Goal: Information Seeking & Learning: Check status

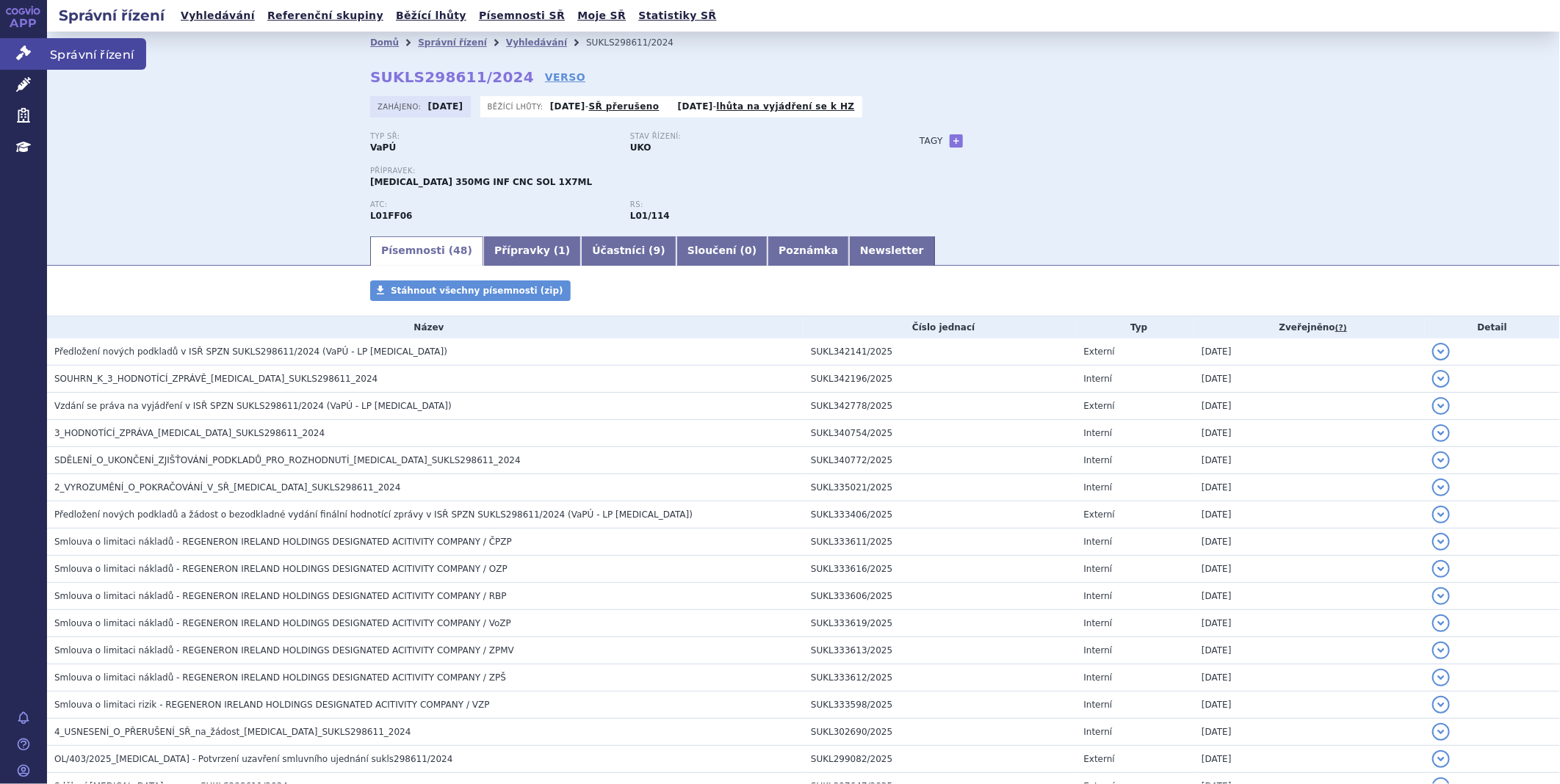
click at [34, 56] on link "Správní řízení" at bounding box center [23, 53] width 47 height 31
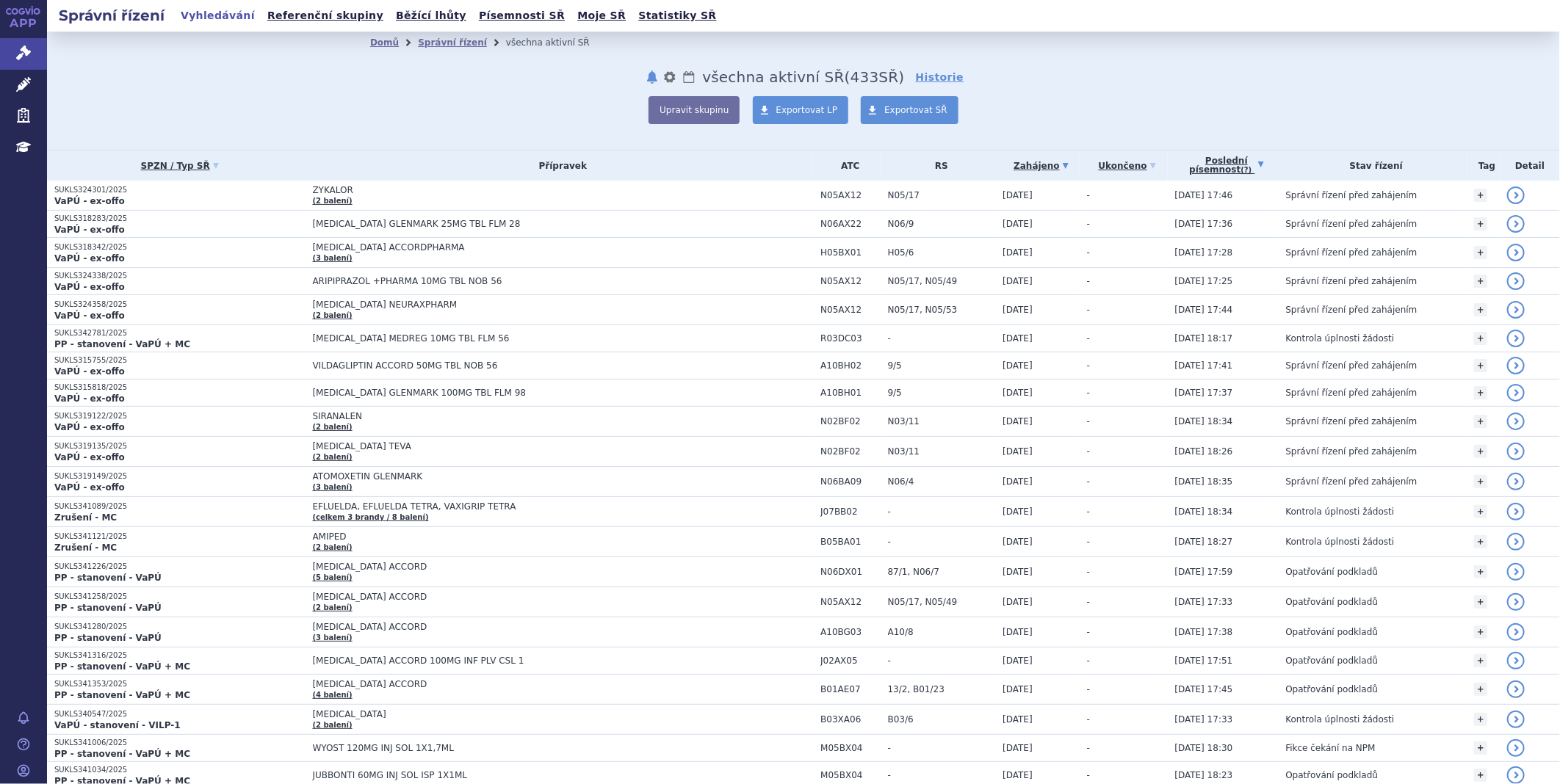
click at [1215, 162] on link "Poslední písemnost (?)" at bounding box center [1227, 165] width 103 height 30
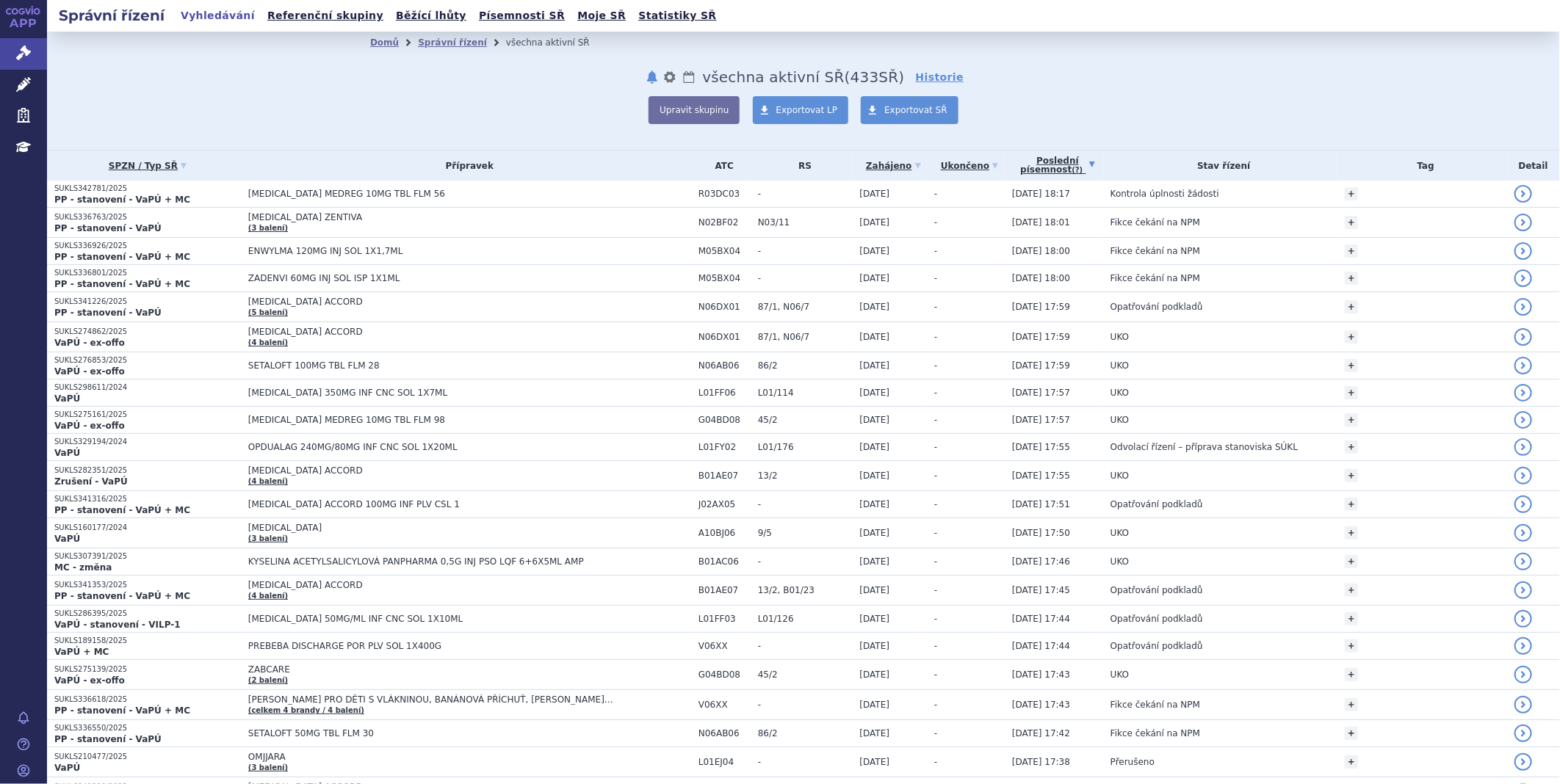
click at [1053, 166] on link "Poslední písemnost (?)" at bounding box center [1058, 165] width 91 height 30
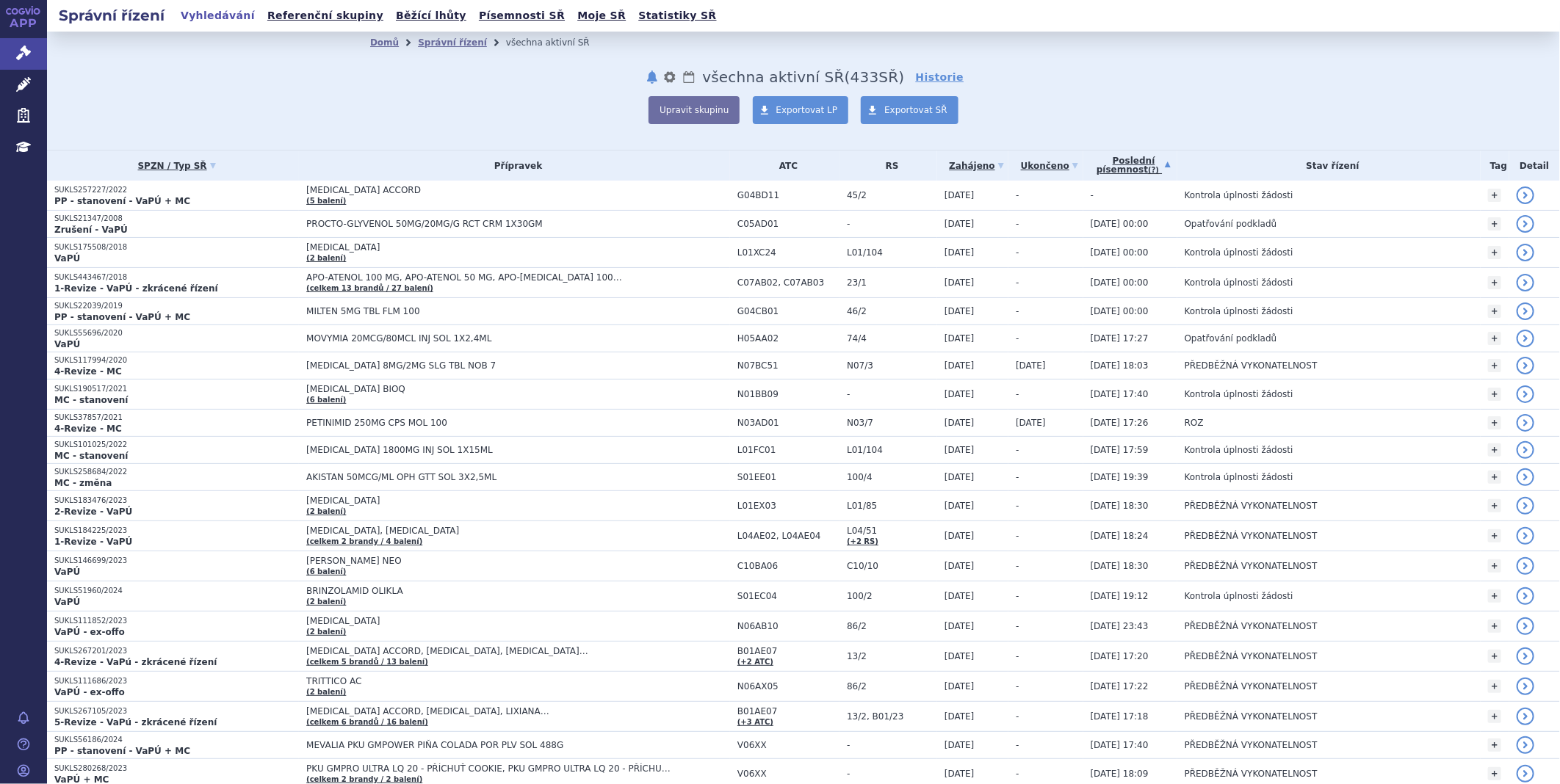
click at [1124, 162] on link "Poslední písemnost (?)" at bounding box center [1134, 165] width 87 height 30
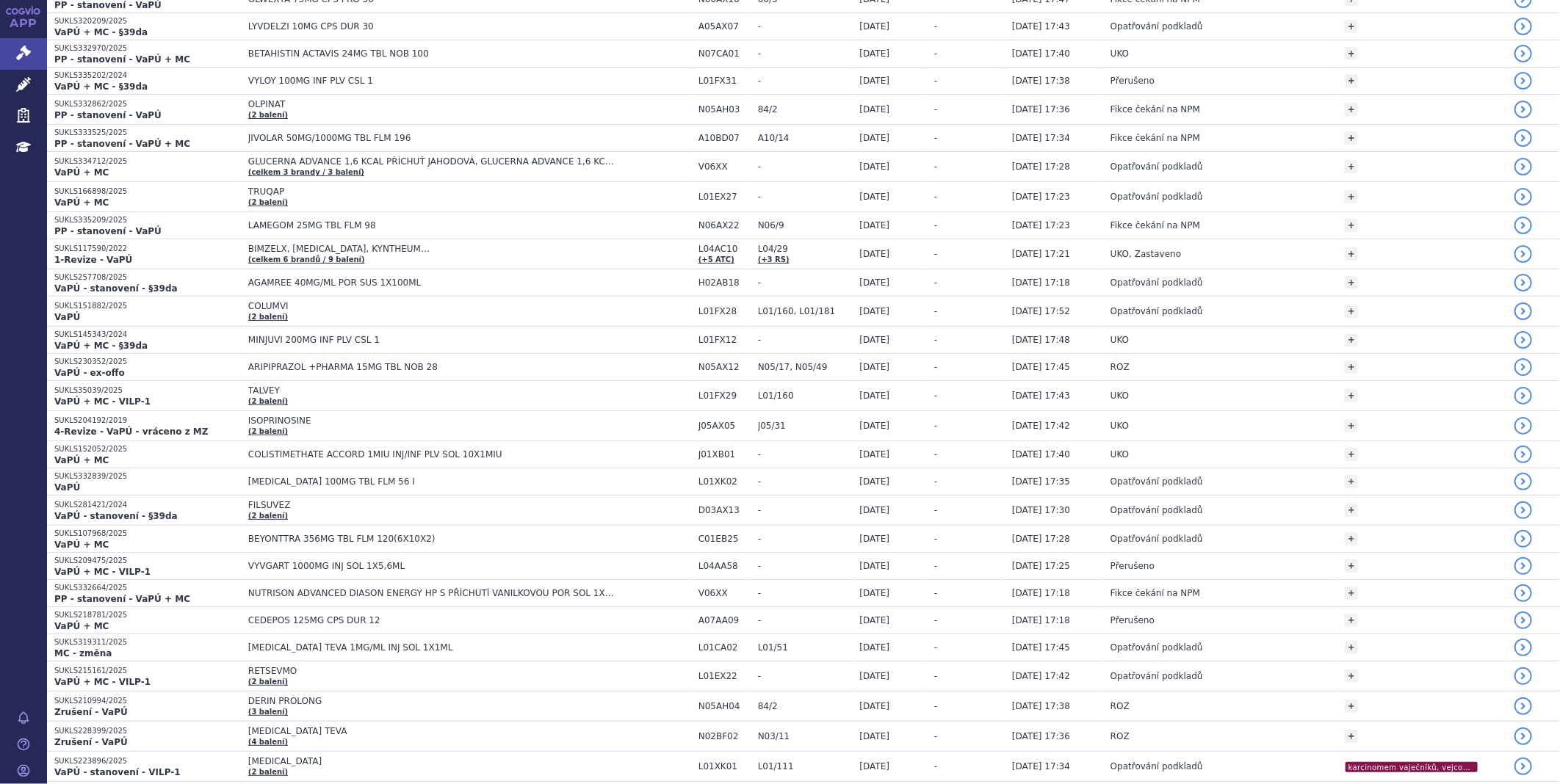
scroll to position [2365, 0]
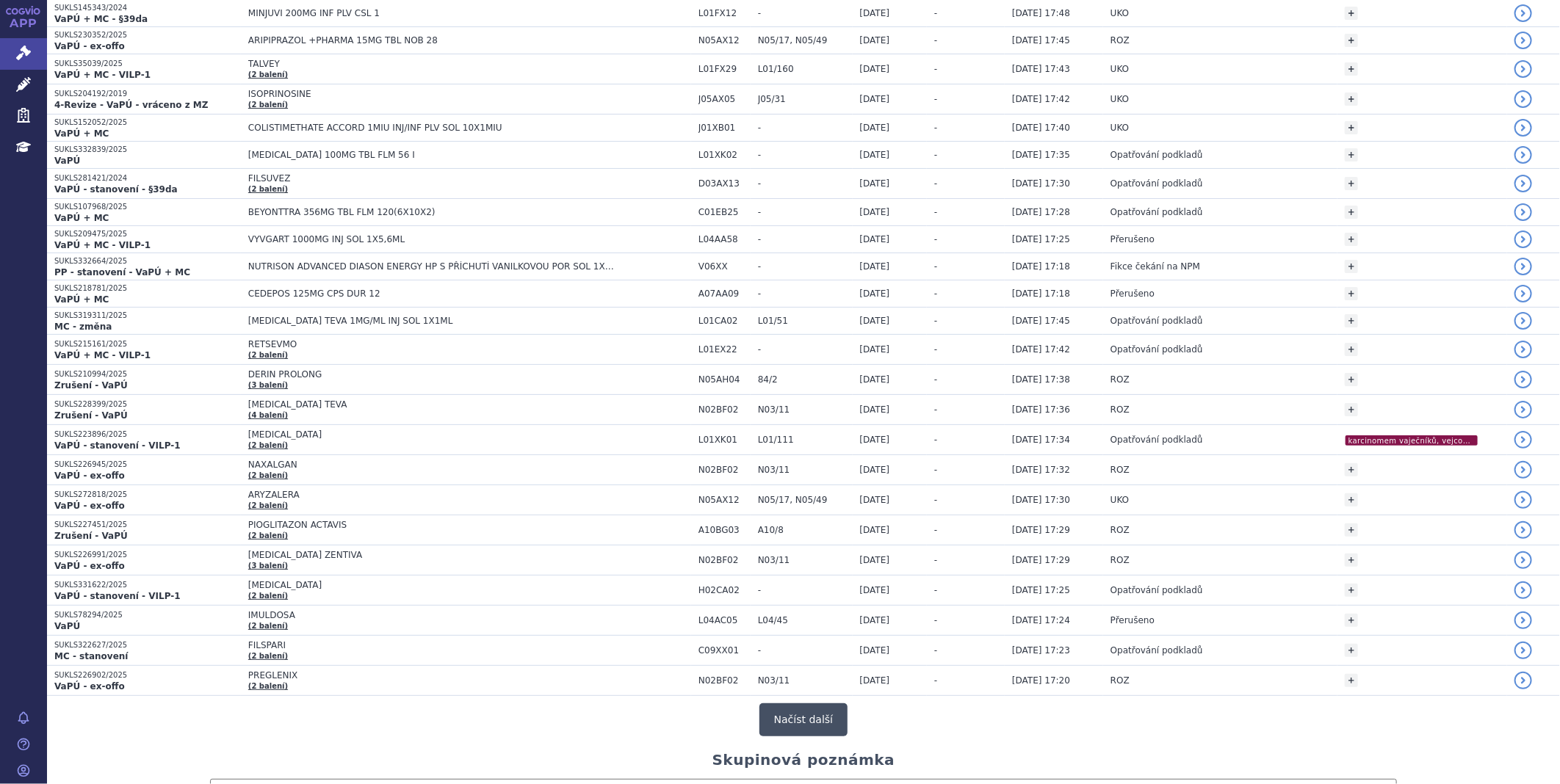
click at [776, 717] on button "Načíst další" at bounding box center [804, 720] width 88 height 33
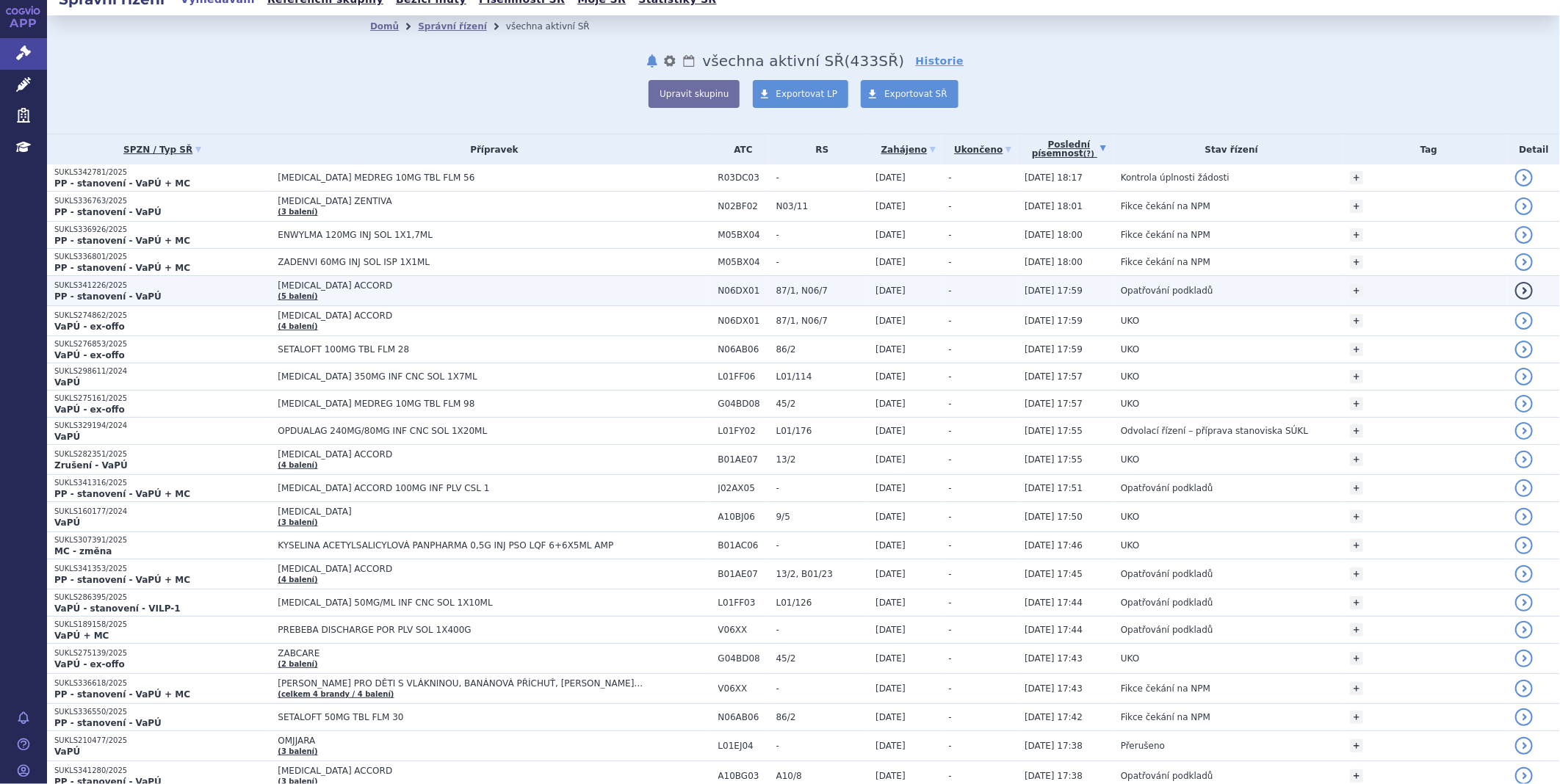
scroll to position [0, 0]
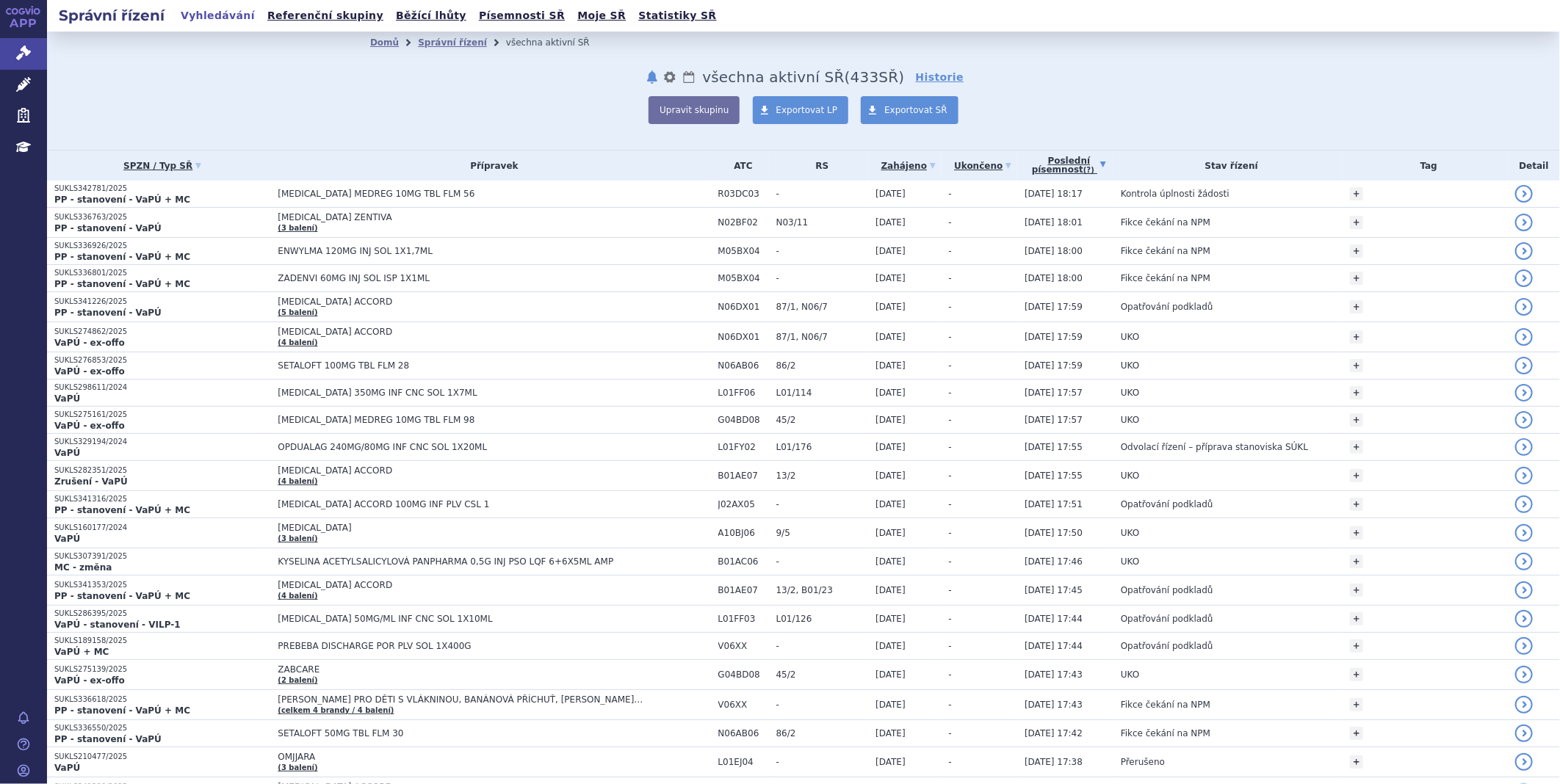
click at [1074, 164] on link "Poslední písemnost (?)" at bounding box center [1068, 165] width 89 height 30
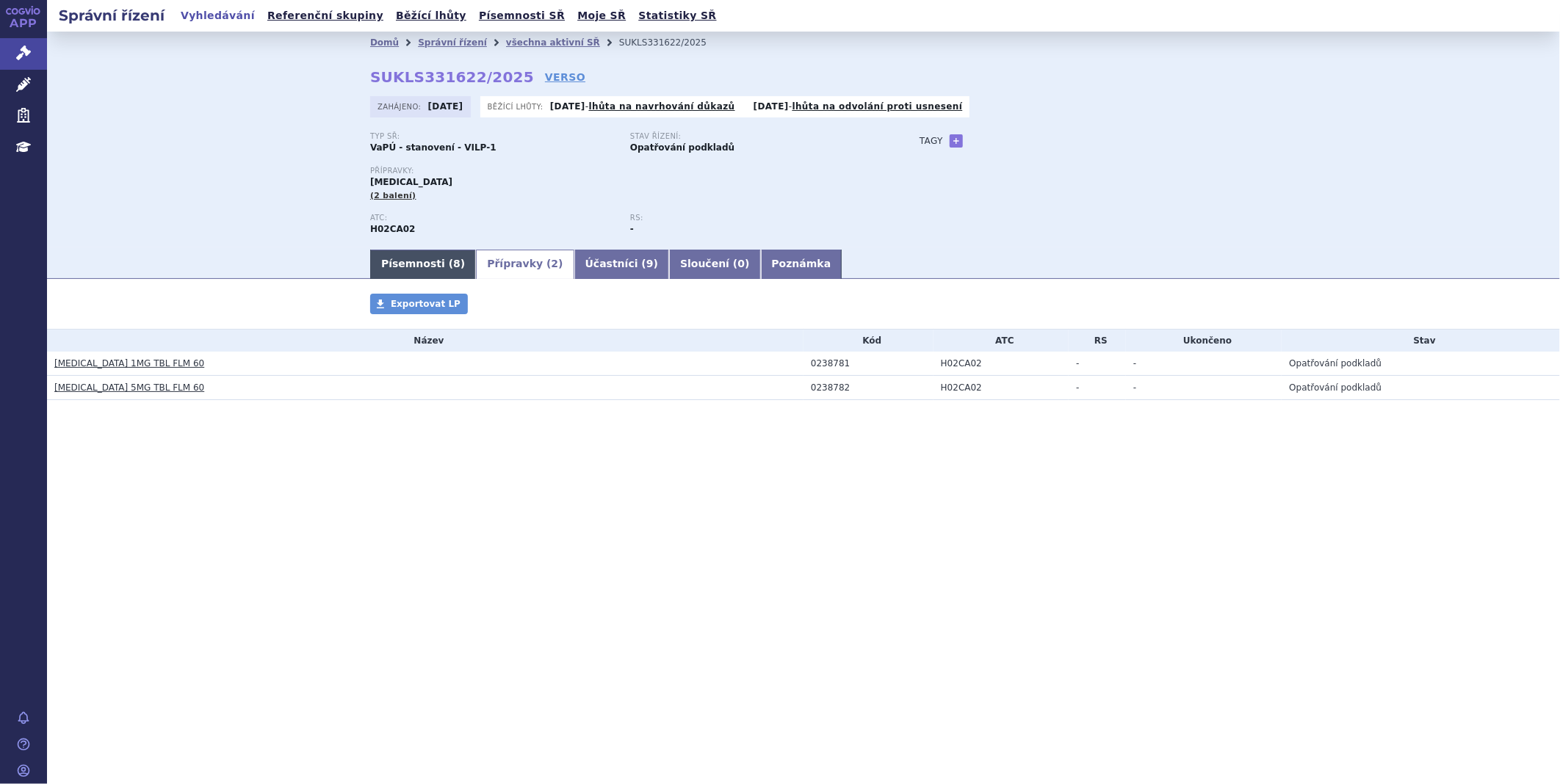
click at [421, 255] on link "Písemnosti ( 8 )" at bounding box center [423, 264] width 106 height 29
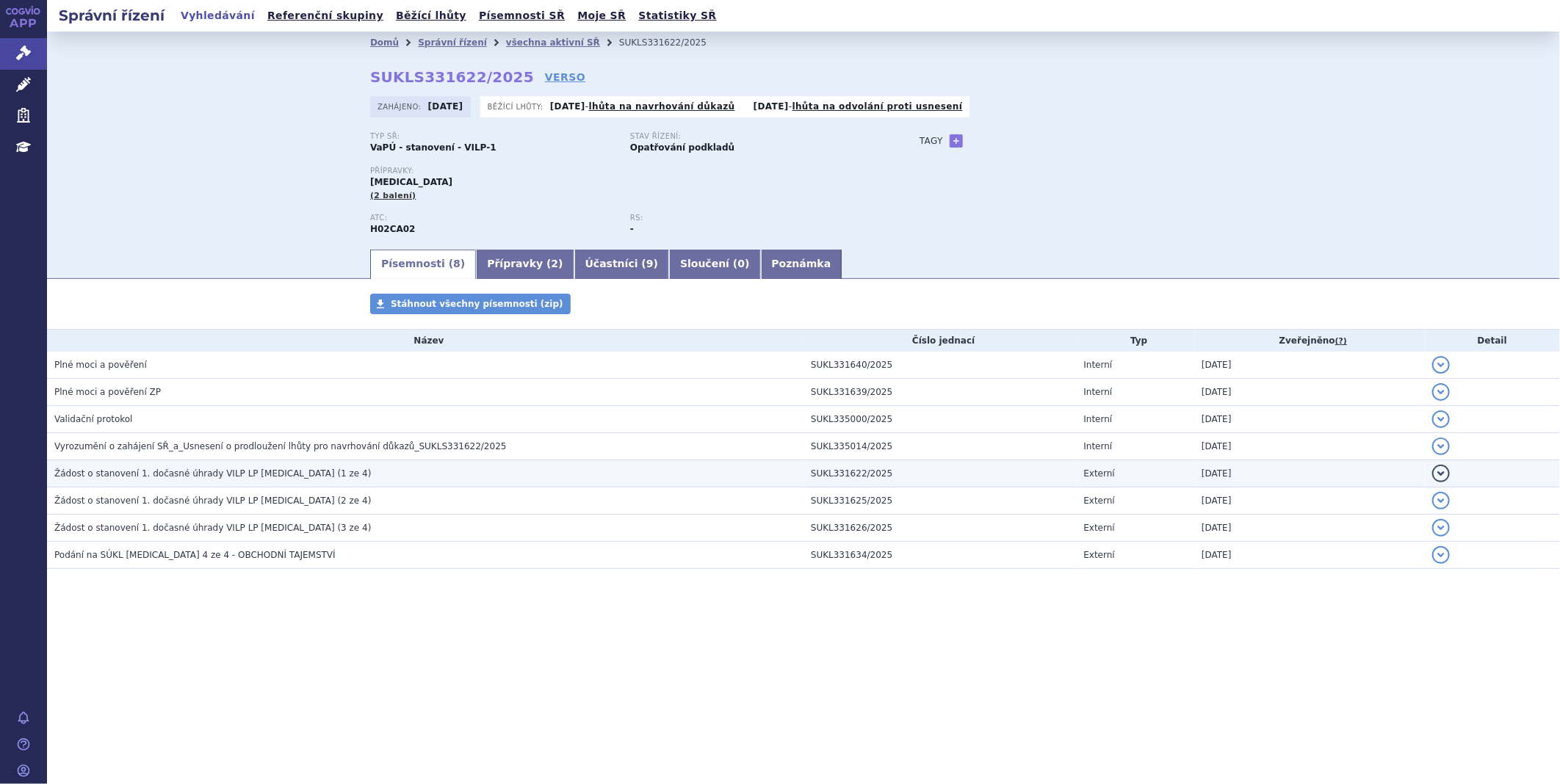
click at [214, 473] on span "Žádost o stanovení 1. dočasné úhrady VILP LP Isturisa (1 ze 4)" at bounding box center [213, 473] width 316 height 10
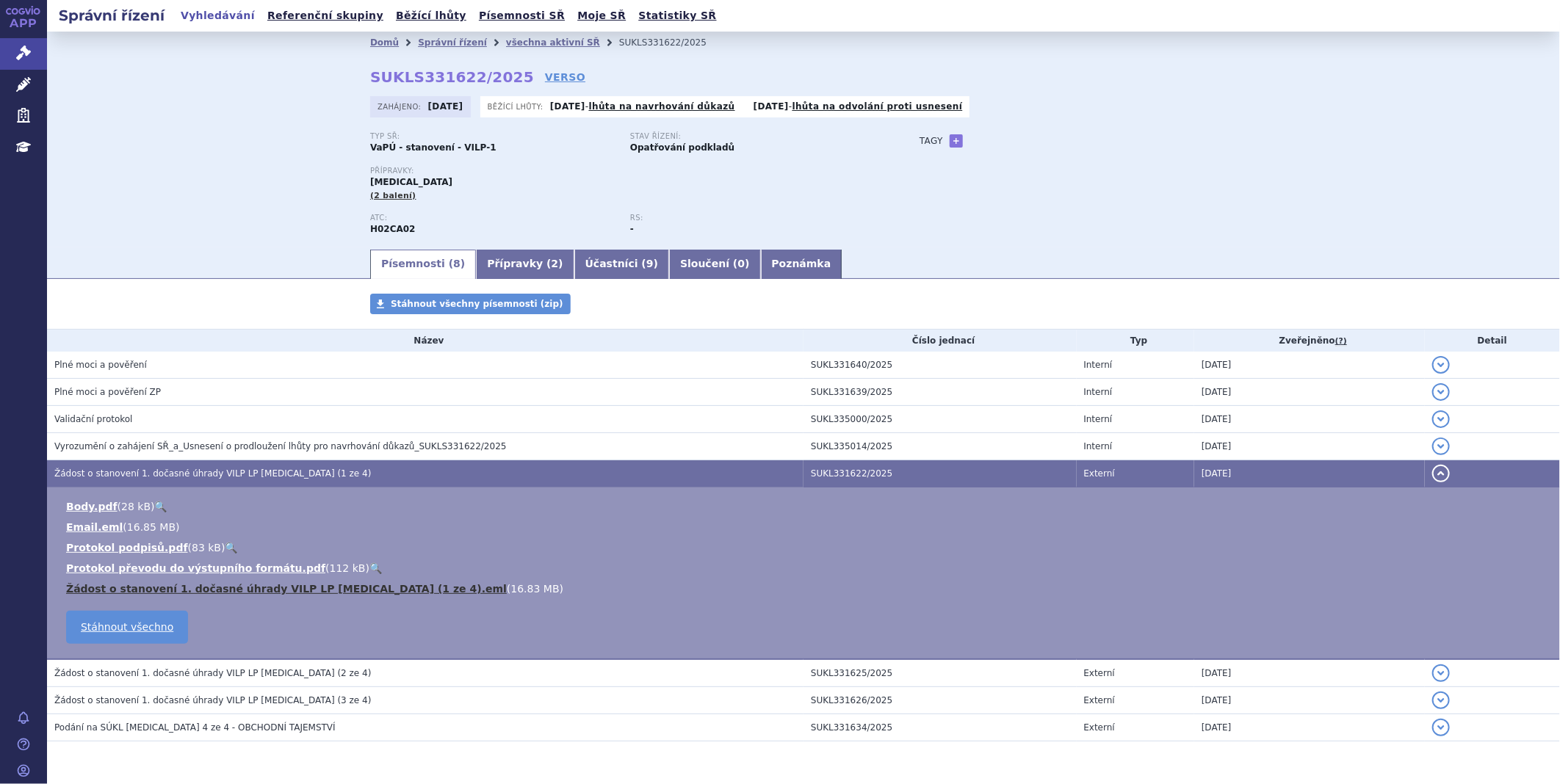
click at [167, 592] on link "Žádost o stanovení 1. dočasné úhrady VILP LP Isturisa (1 ze 4).eml" at bounding box center [286, 589] width 441 height 12
click at [1069, 164] on div "Typ SŘ: VaPÚ - stanovení - VILP-1 Stav řízení: Opatřování podkladů Přípravky: I…" at bounding box center [803, 189] width 867 height 115
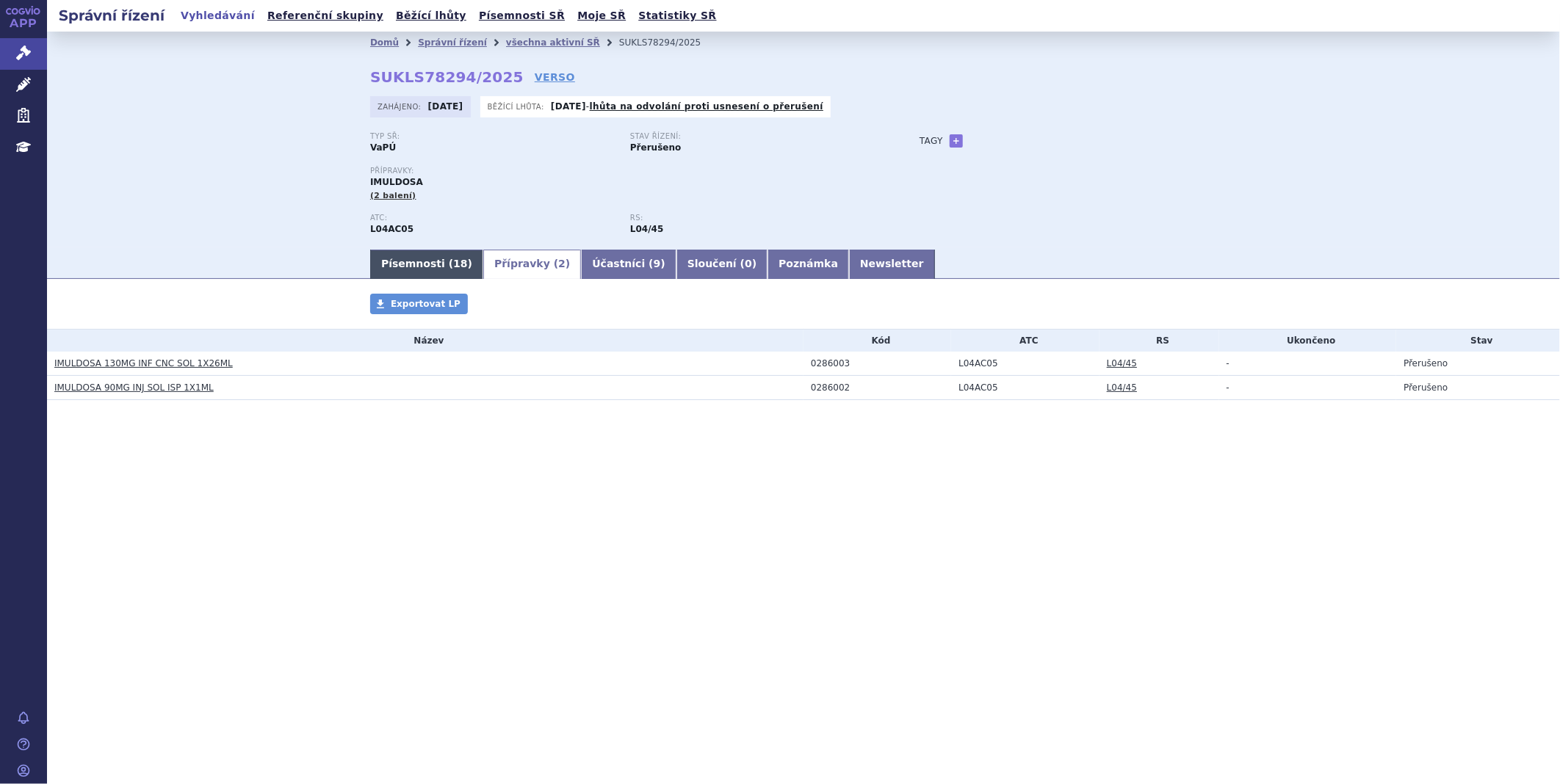
click at [429, 260] on link "Písemnosti ( 18 )" at bounding box center [426, 264] width 113 height 29
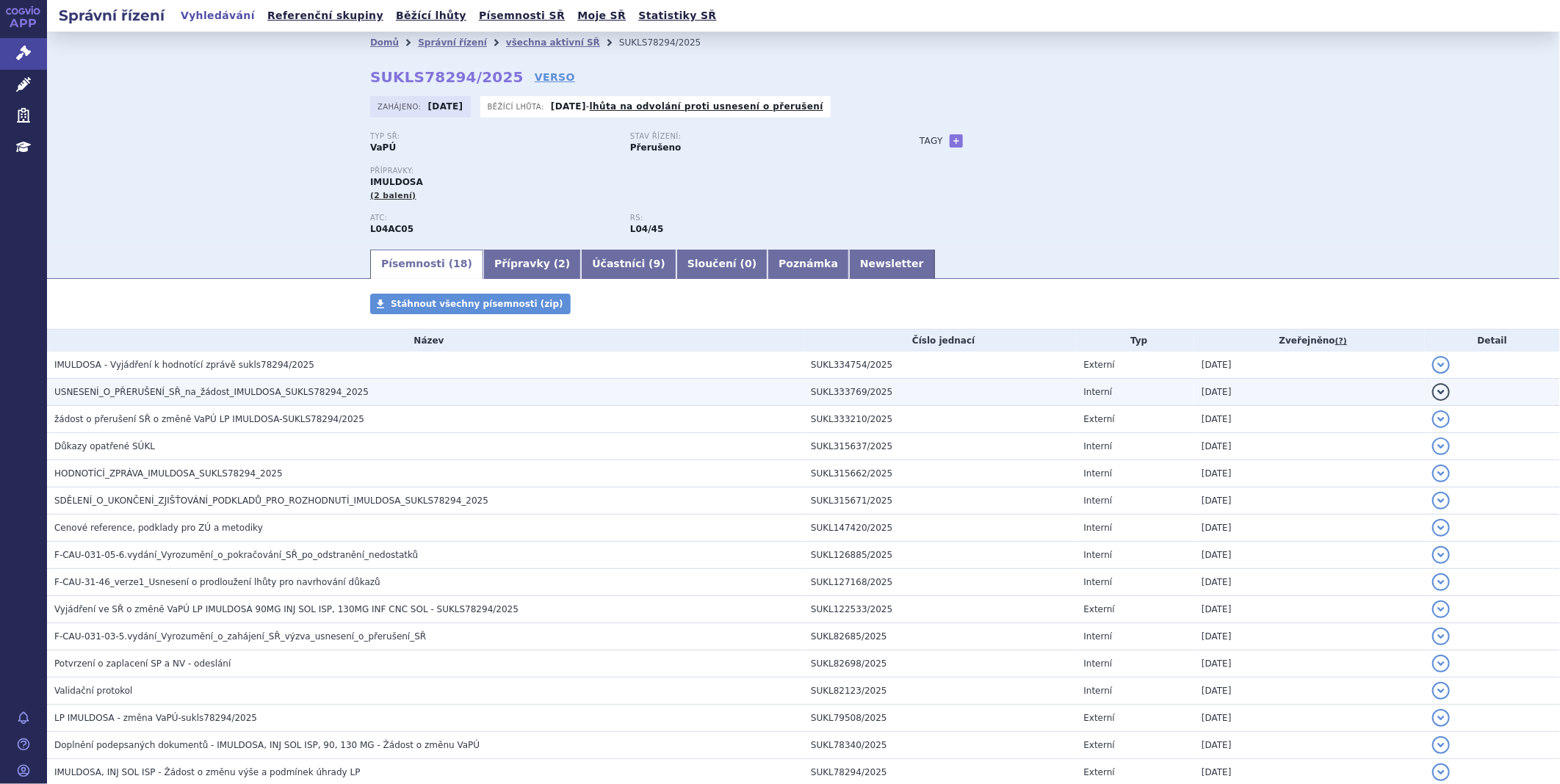
click at [155, 393] on span "USNESENÍ_O_PŘERUŠENÍ_SŘ_na_žádost_IMULDOSA_SUKLS78294_2025" at bounding box center [212, 392] width 315 height 10
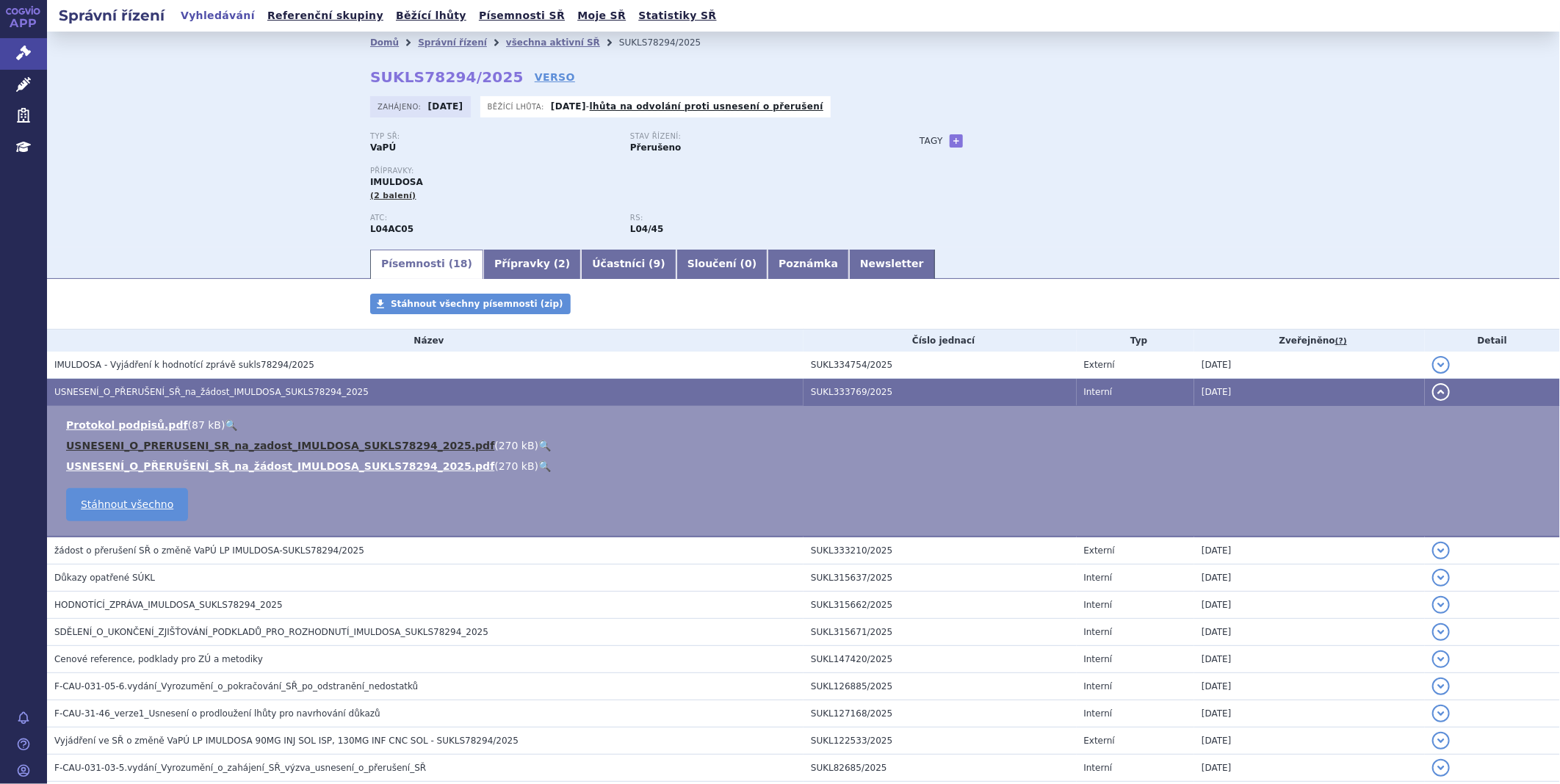
click at [191, 449] on link "USNESENI_O_PRERUSENI_SR_na_zadost_IMULDOSA_SUKLS78294_2025.pdf" at bounding box center [279, 446] width 428 height 12
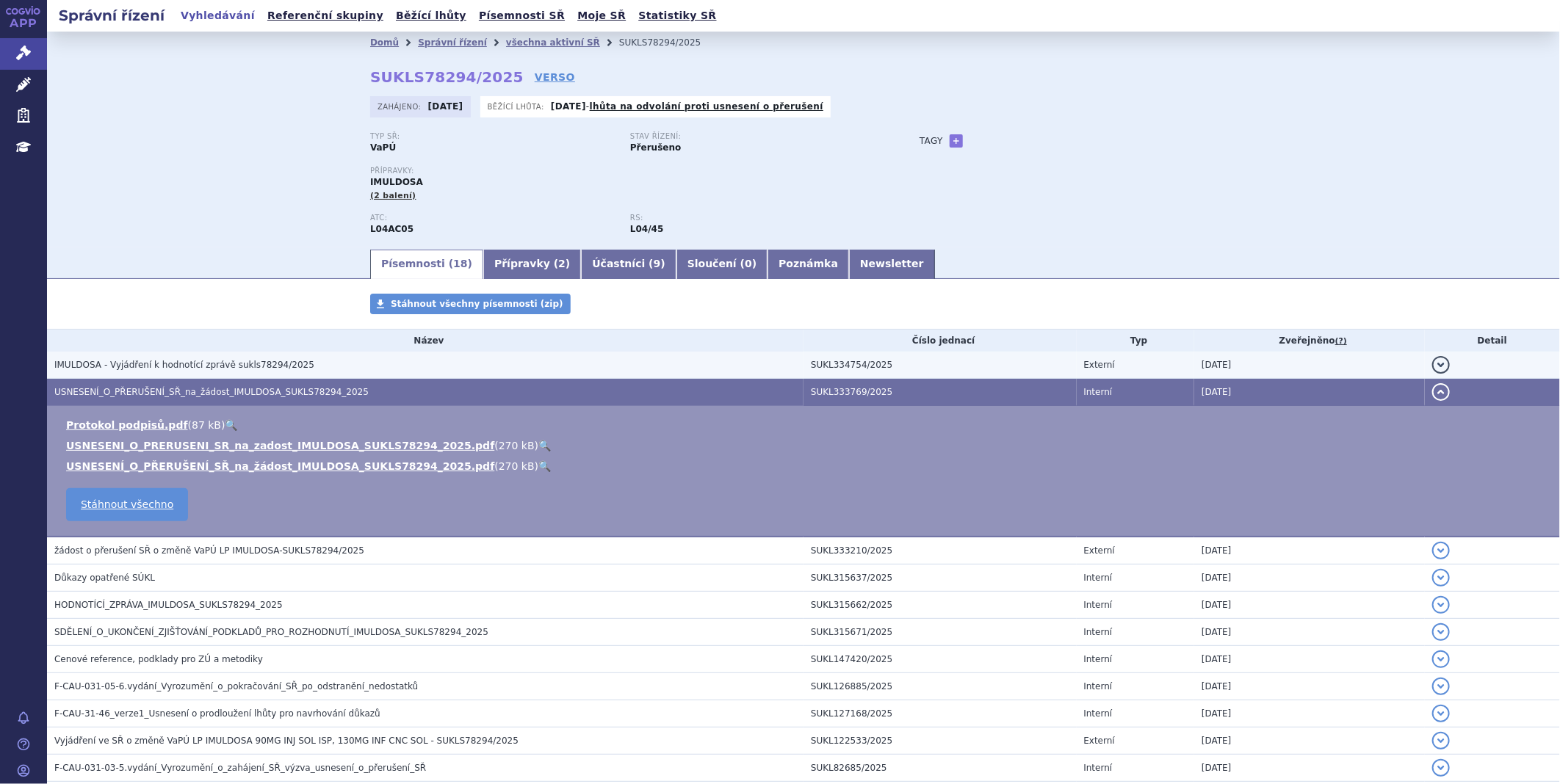
click at [241, 361] on span "IMULDOSA - Vyjádření k hodnotící zprávě sukls78294/2025" at bounding box center [184, 365] width 260 height 10
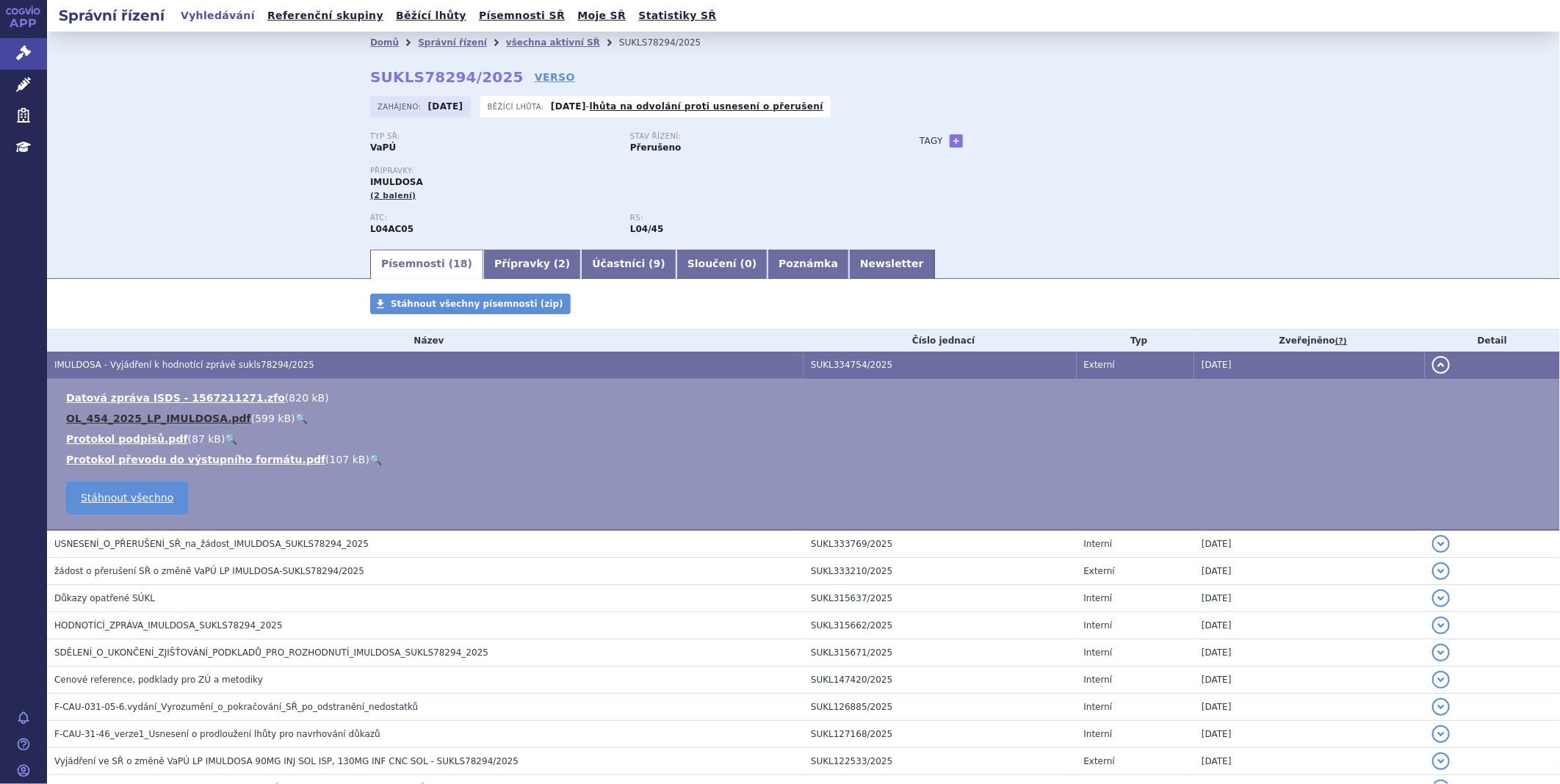
click at [194, 419] on link "OL_454_2025_LP_IMULDOSA.pdf" at bounding box center [158, 419] width 185 height 12
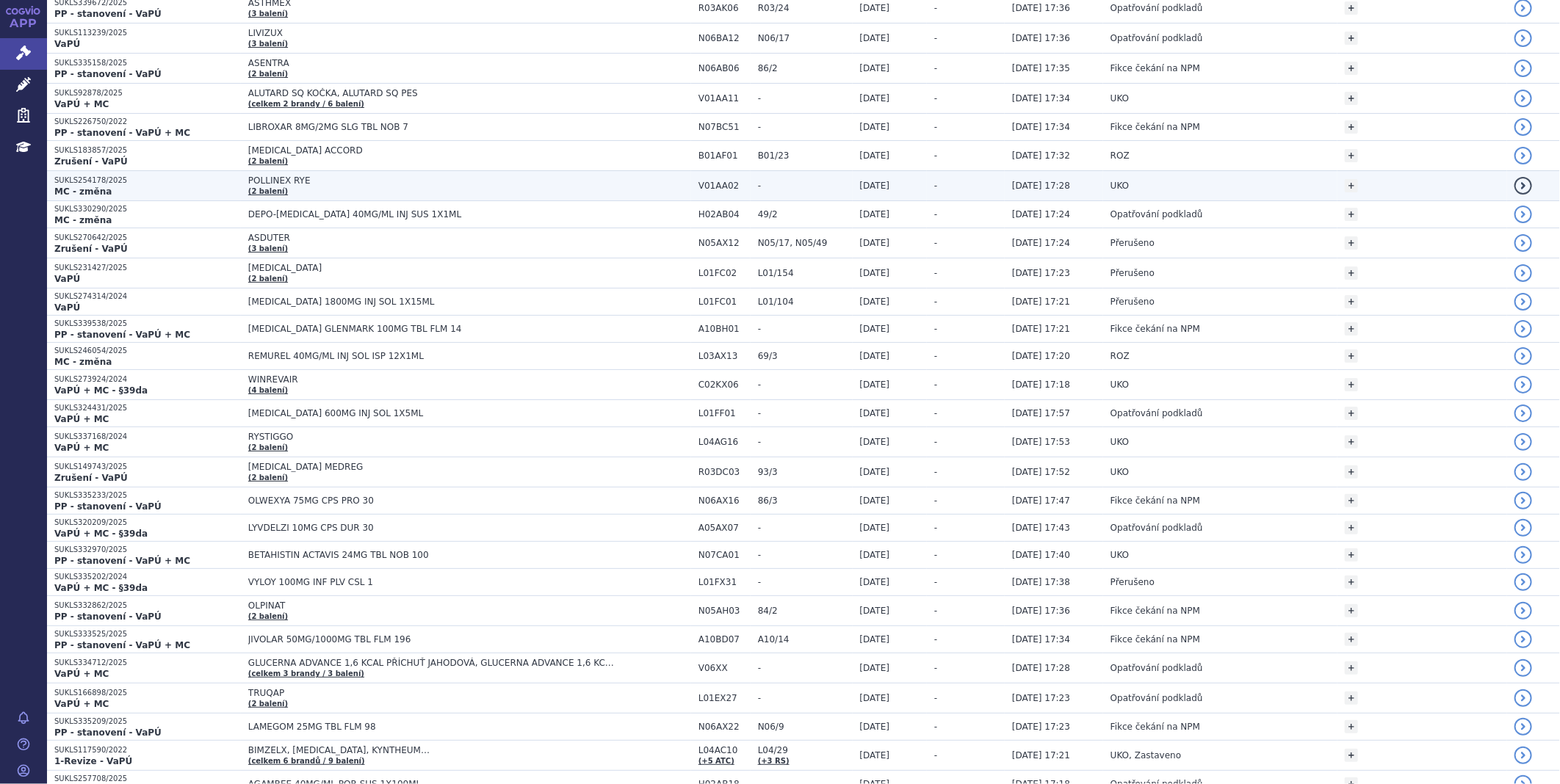
scroll to position [1304, 0]
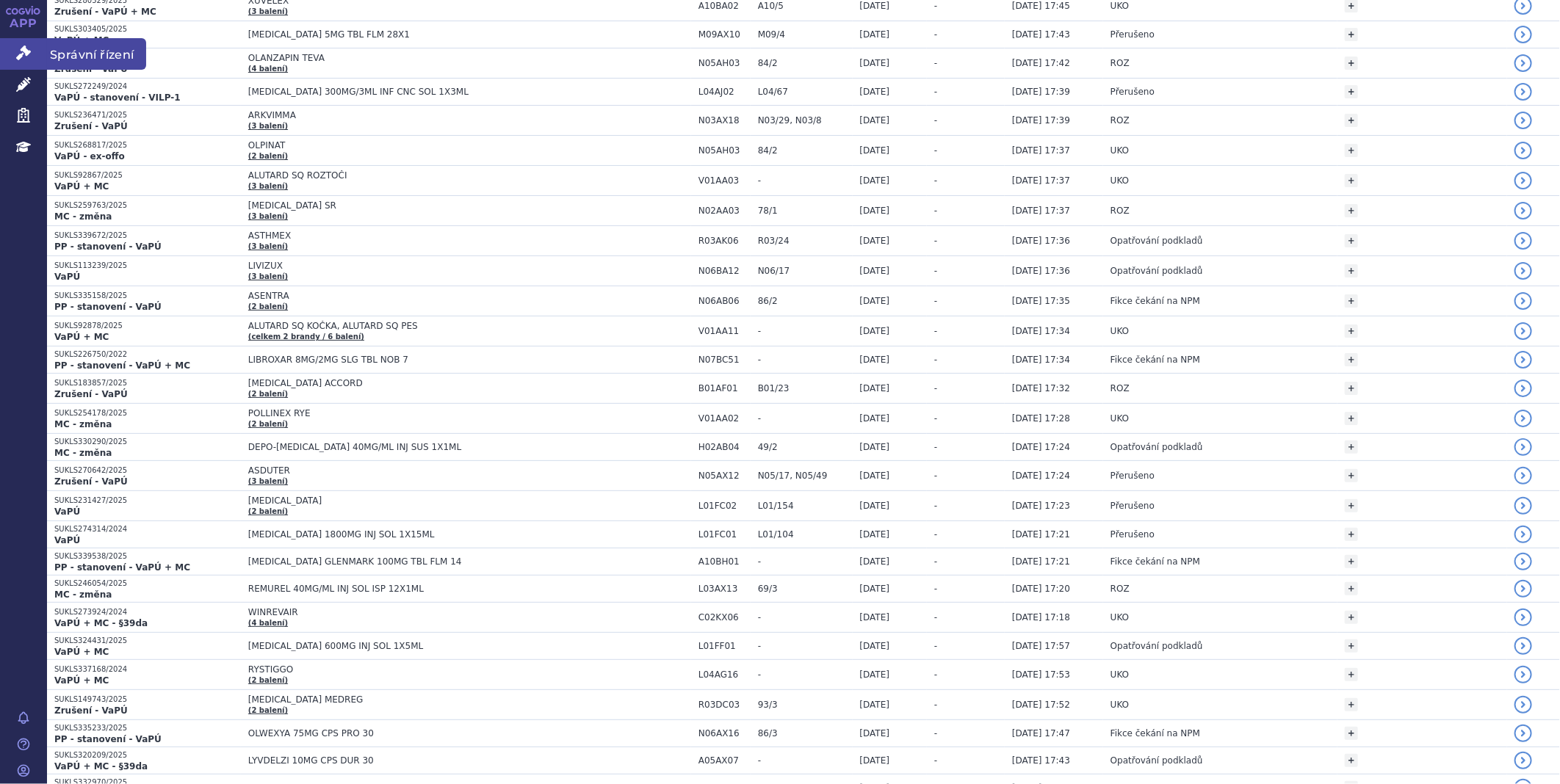
click at [19, 61] on link "Správní řízení" at bounding box center [23, 53] width 47 height 31
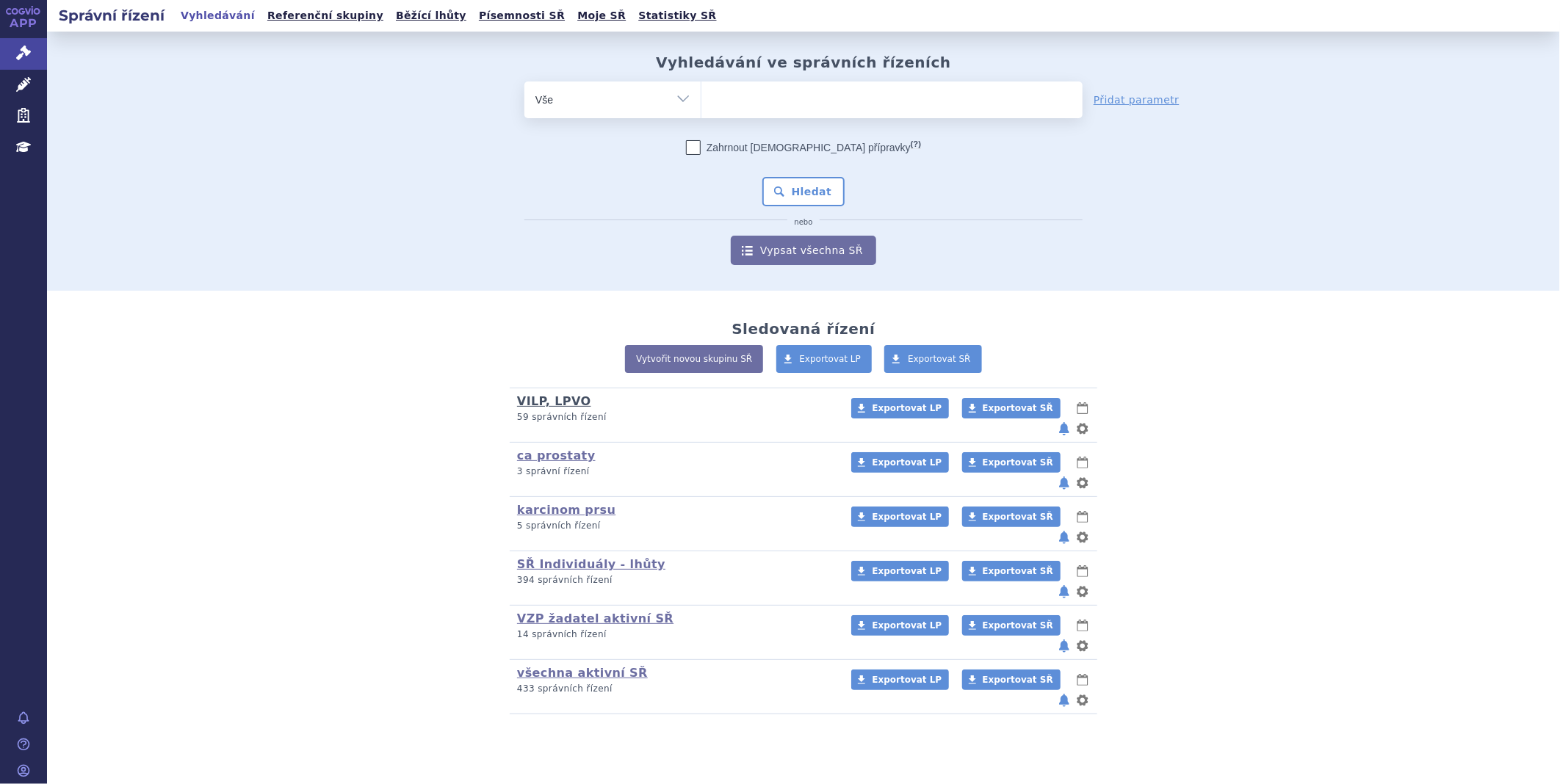
click at [555, 401] on link "VILP, LPVO" at bounding box center [554, 401] width 74 height 14
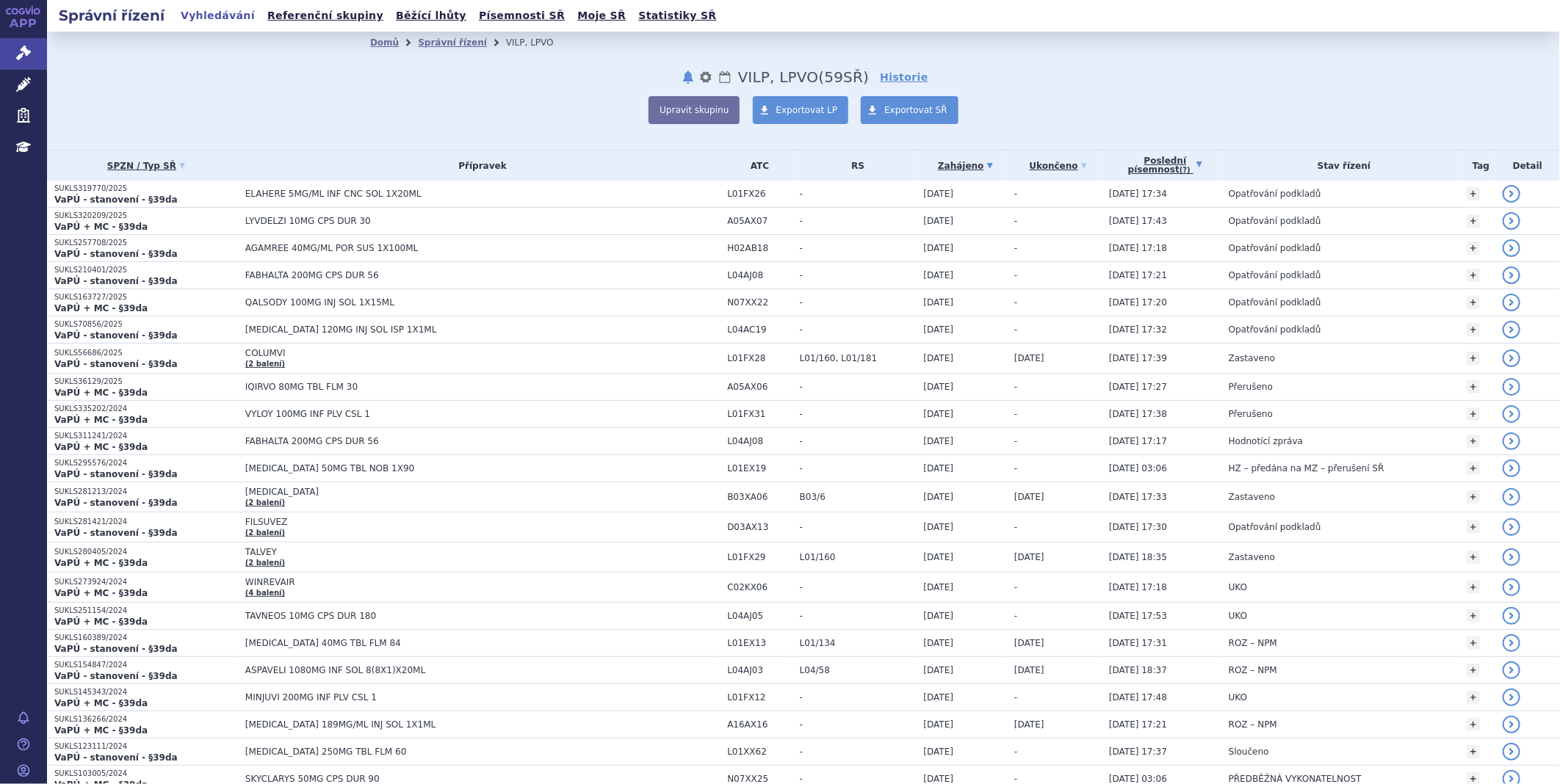
click at [1148, 157] on link "Poslední písemnost (?)" at bounding box center [1165, 165] width 112 height 30
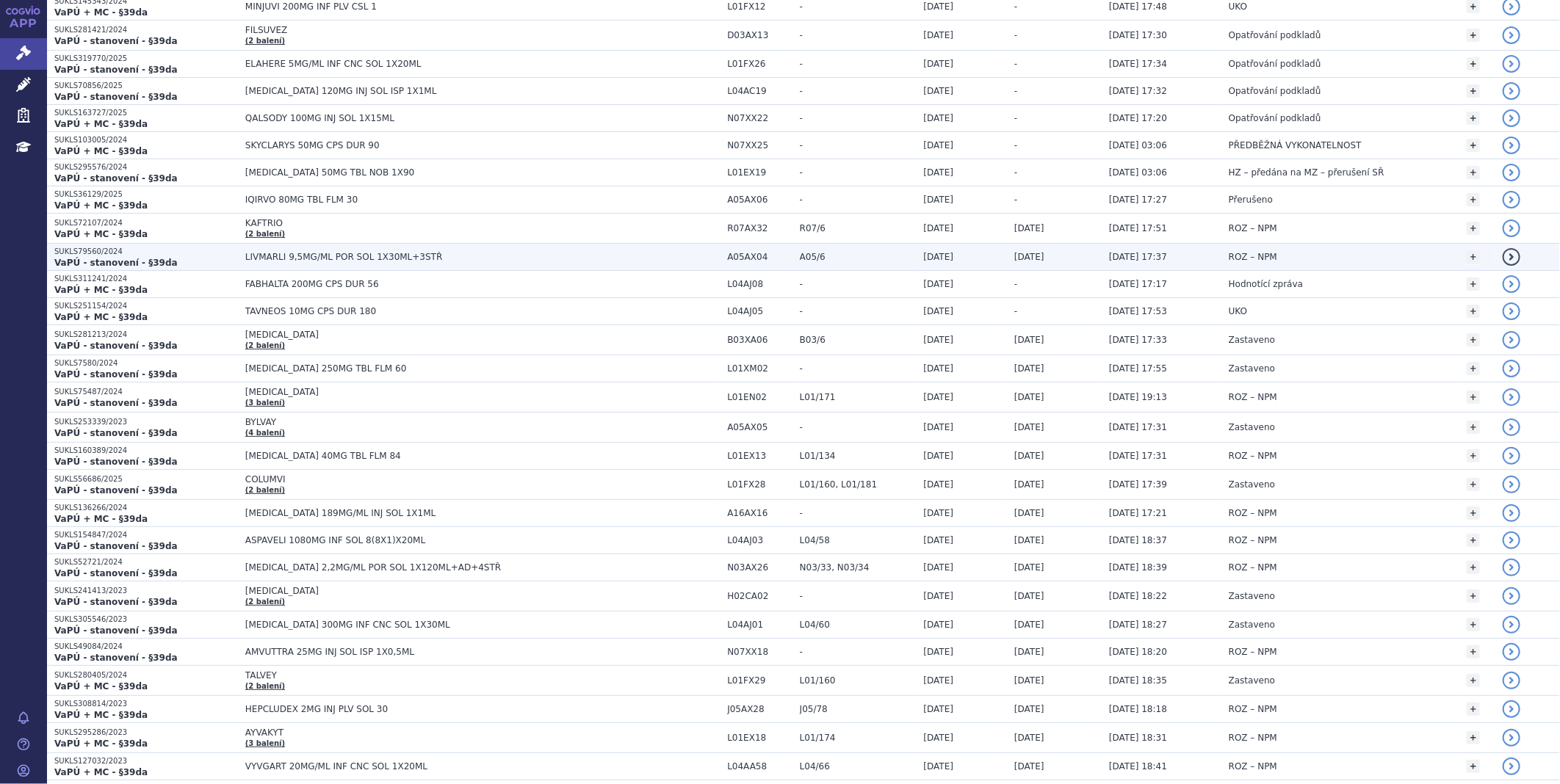
scroll to position [163, 0]
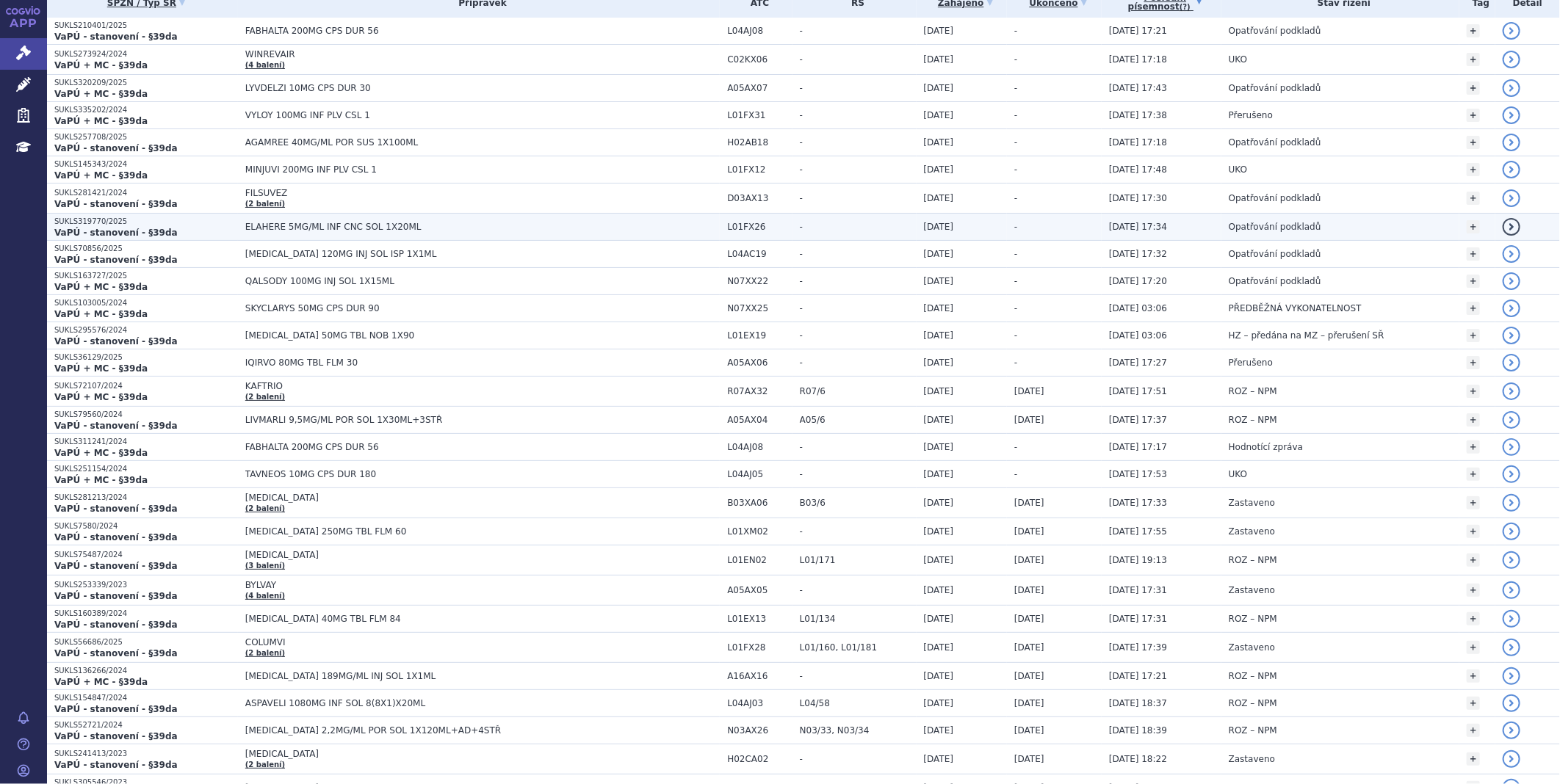
click at [114, 228] on strong "VaPÚ - stanovení - §39da" at bounding box center [116, 233] width 124 height 10
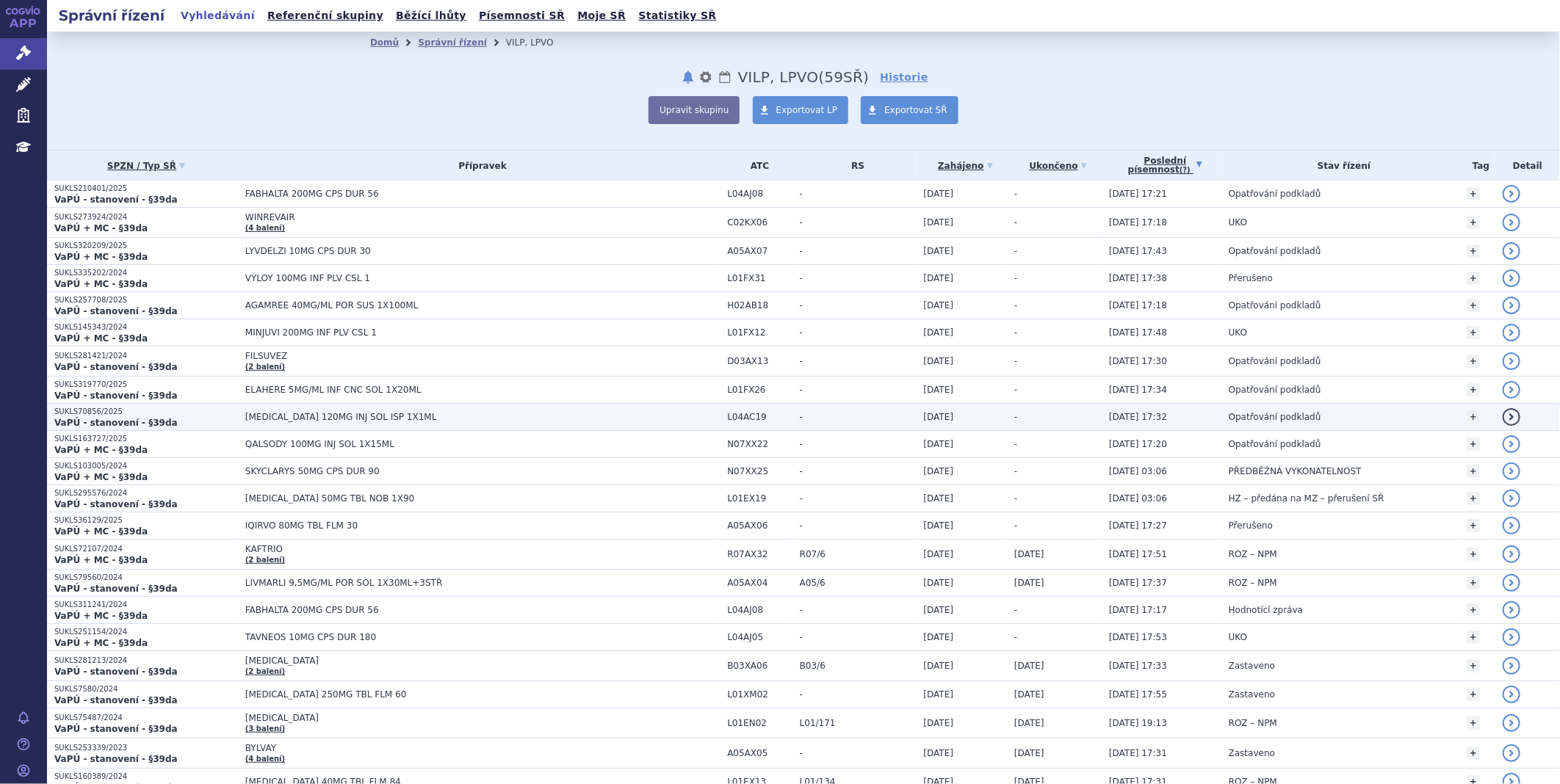
click at [295, 411] on td "[MEDICAL_DATA] 120MG INJ SOL ISP 1X1ML" at bounding box center [479, 417] width 482 height 27
